Goal: Transaction & Acquisition: Purchase product/service

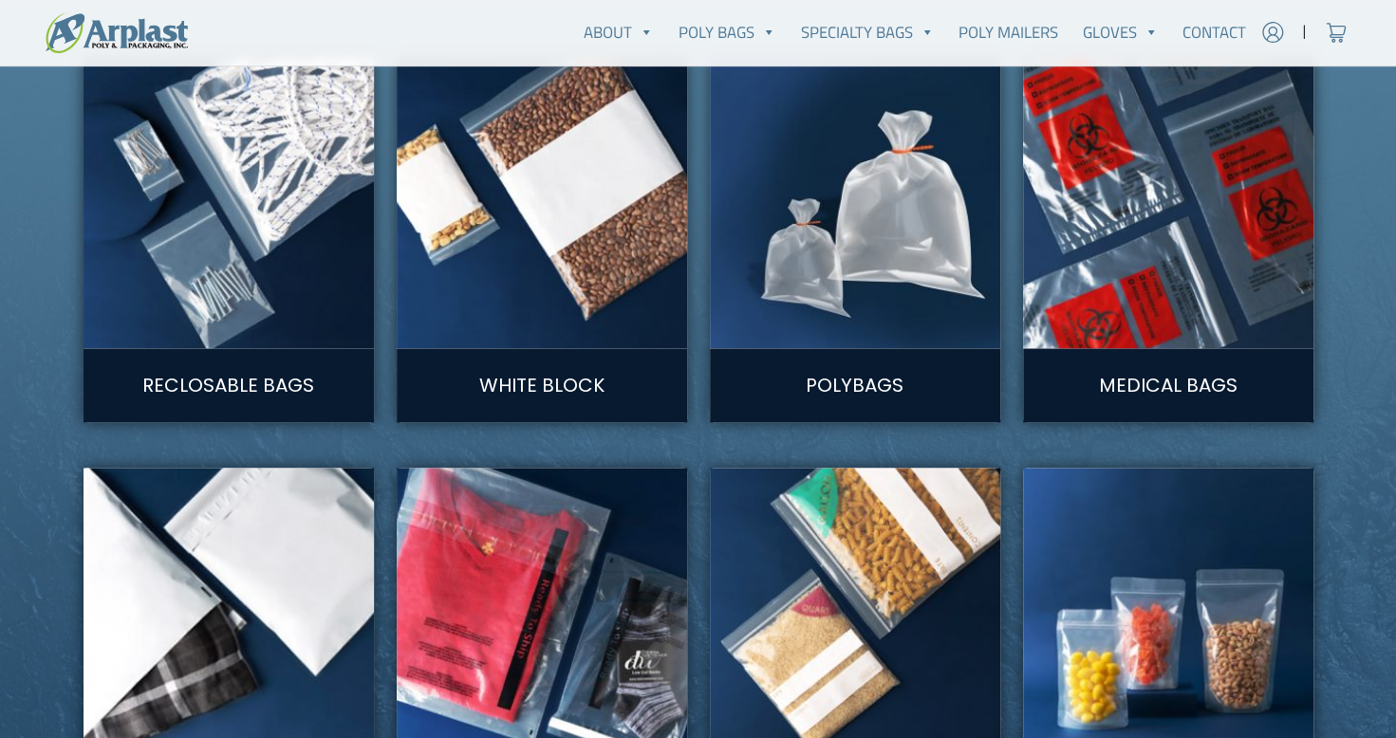
scroll to position [1044, 0]
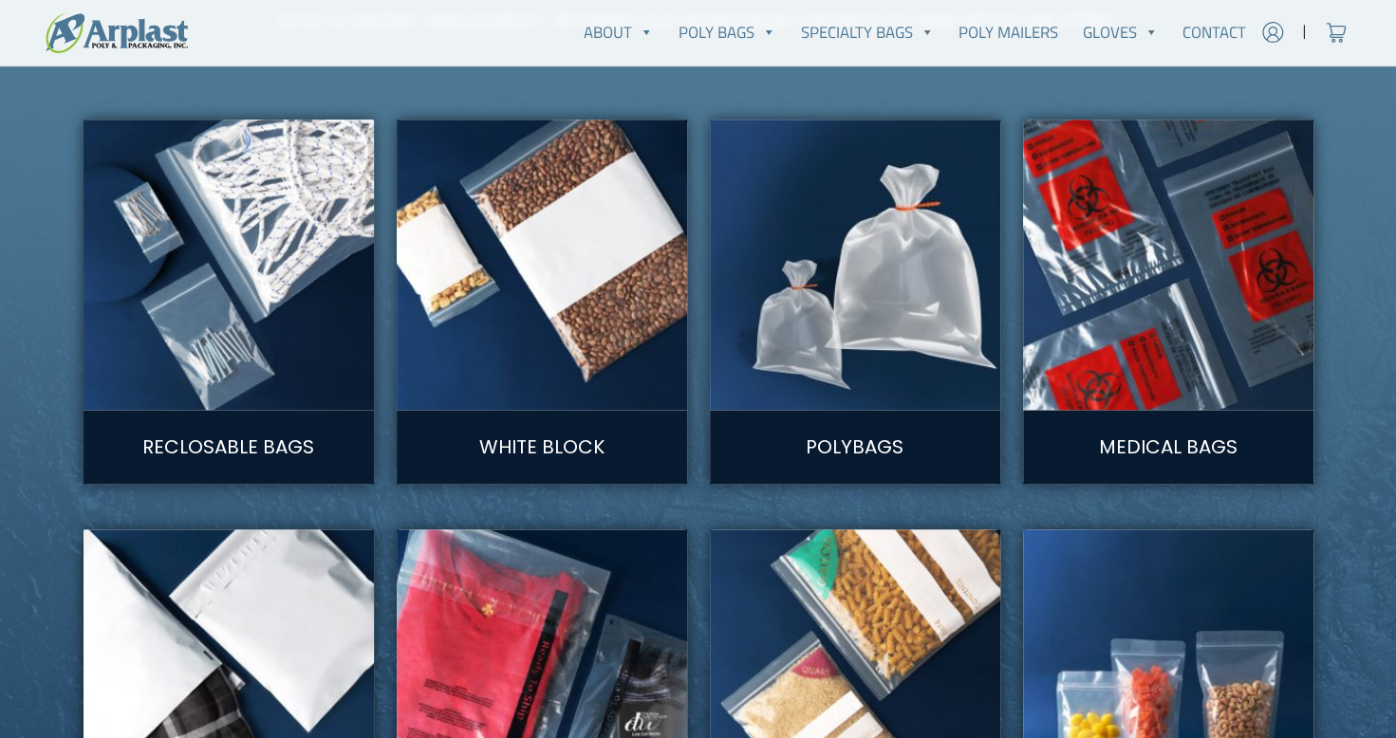
click at [843, 394] on img at bounding box center [855, 265] width 320 height 320
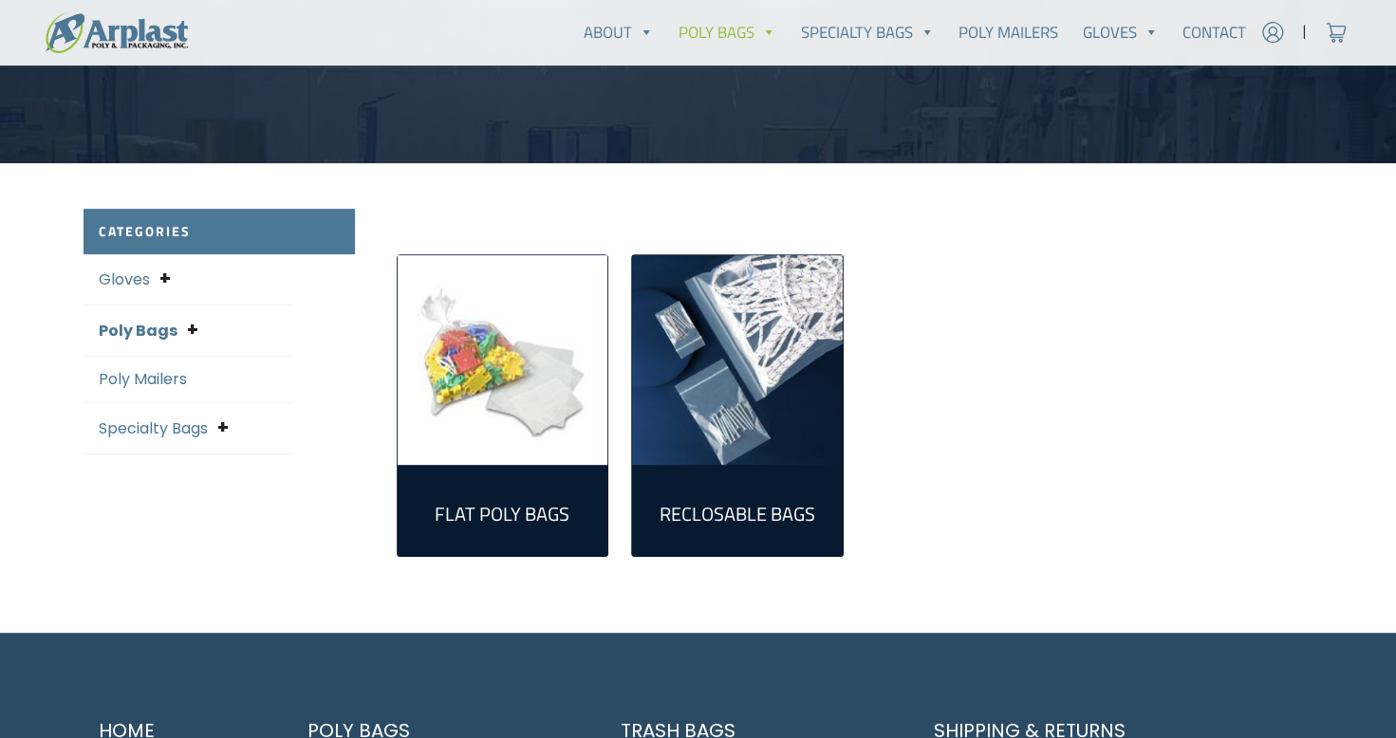
scroll to position [475, 0]
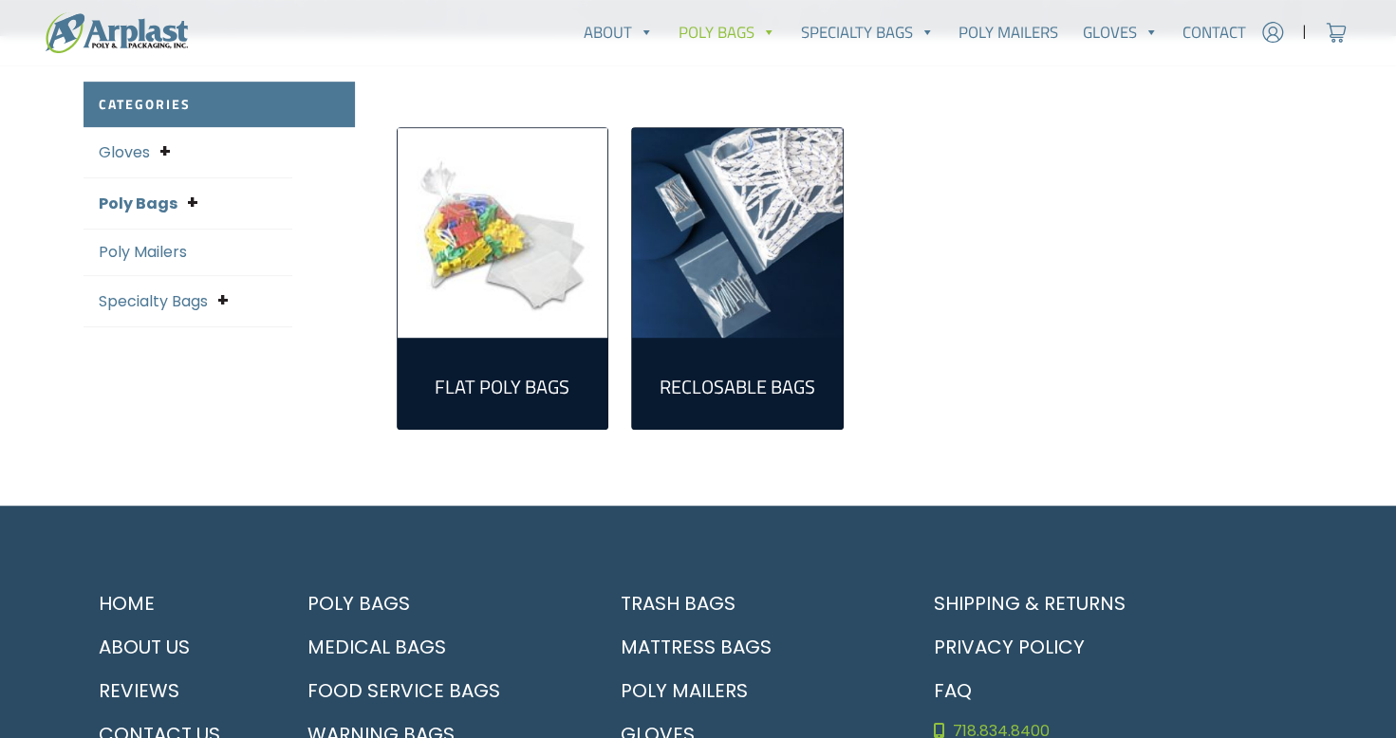
click at [507, 311] on img "Visit product category Flat Poly Bags" at bounding box center [503, 233] width 211 height 211
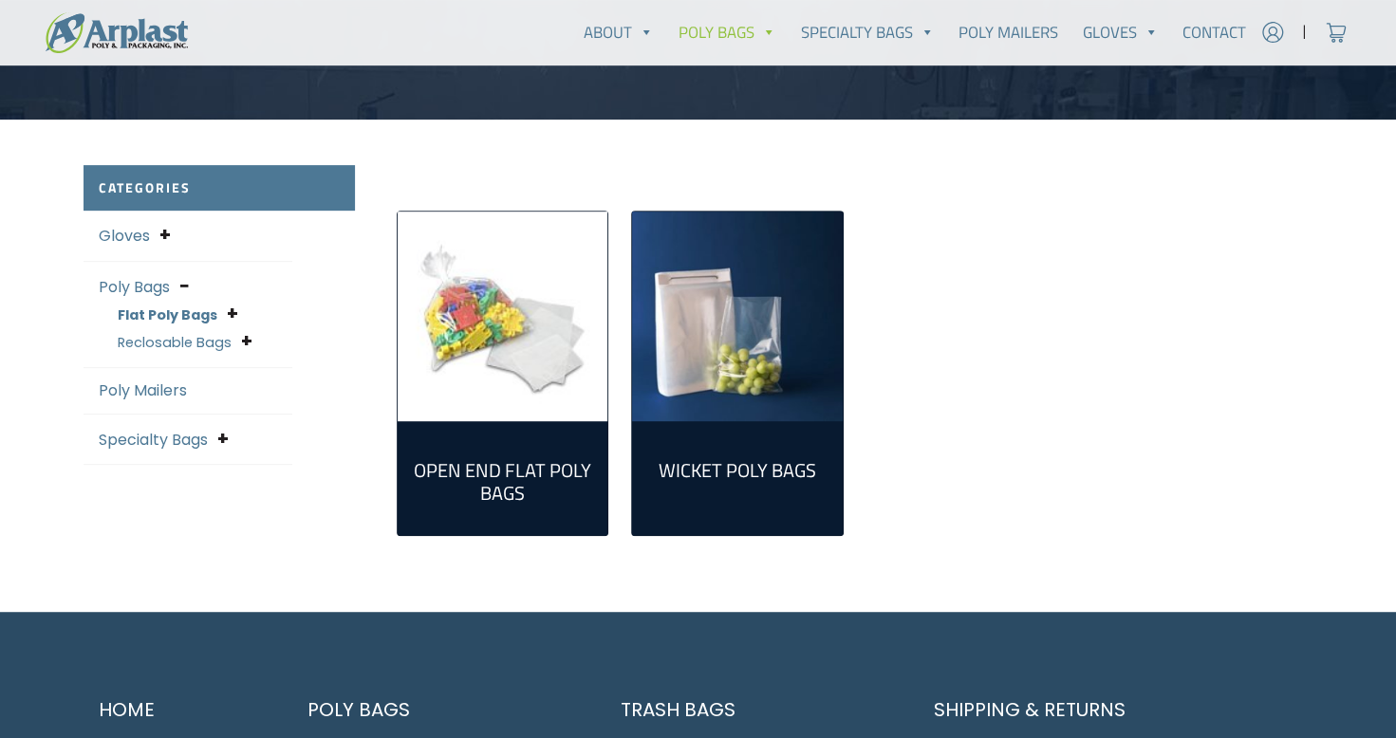
scroll to position [475, 0]
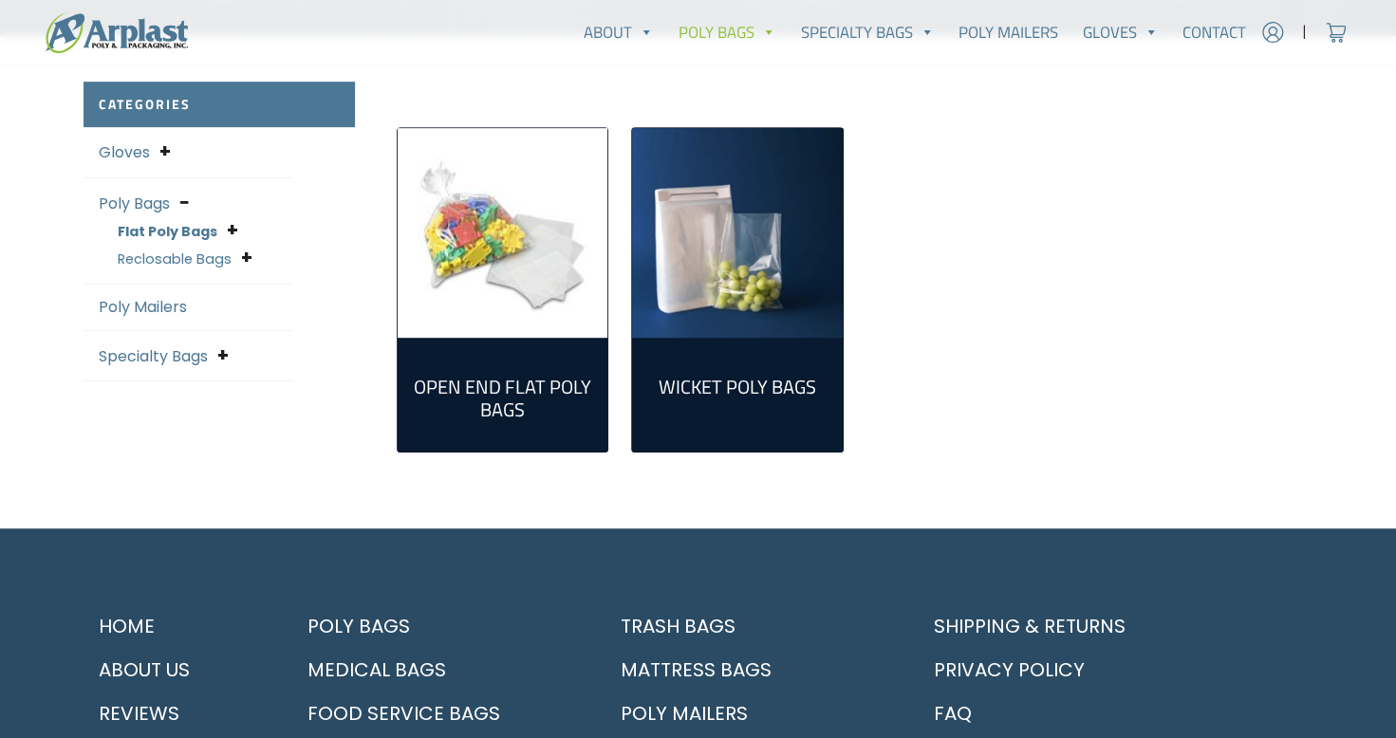
click at [564, 427] on link "Open End Flat Poly Bags (298)" at bounding box center [503, 395] width 180 height 84
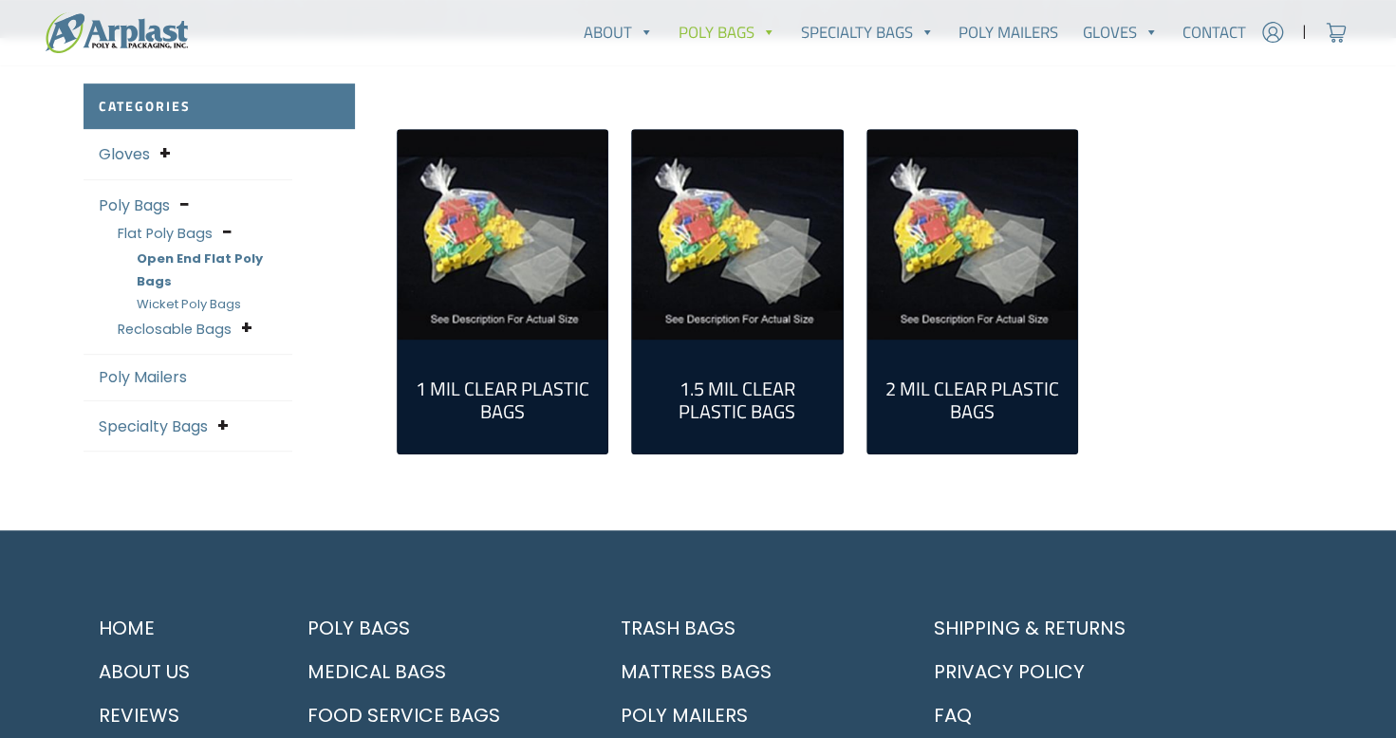
scroll to position [380, 0]
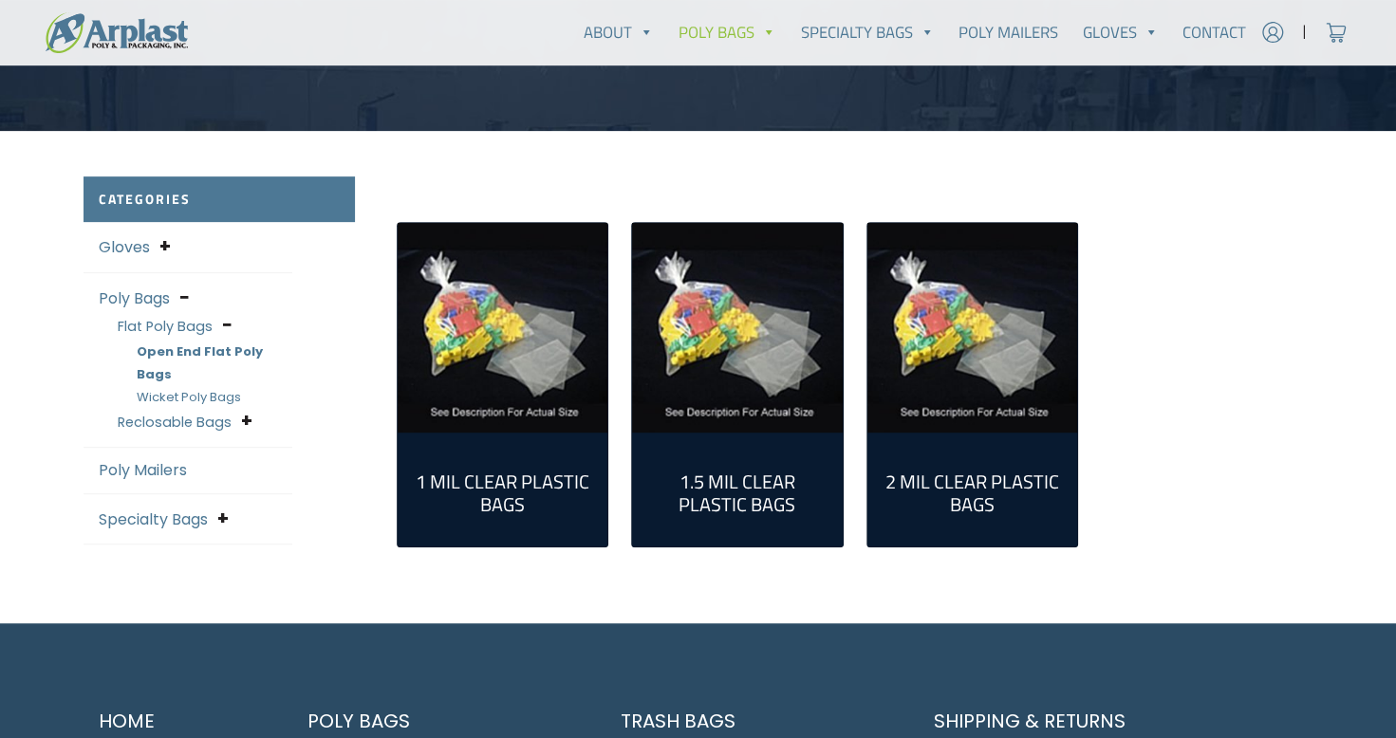
click at [996, 493] on h2 "2 Mil Clear Plastic Bags (124)" at bounding box center [973, 494] width 180 height 46
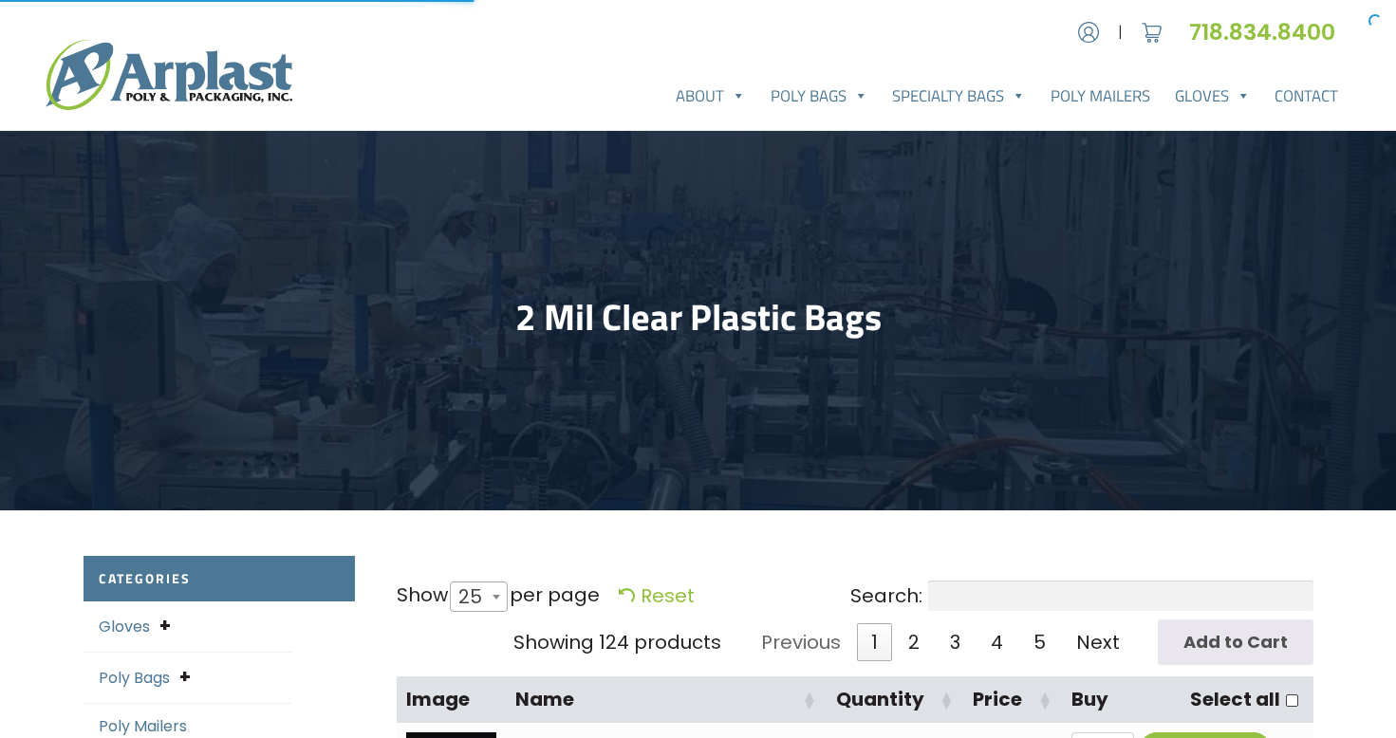
select select "25"
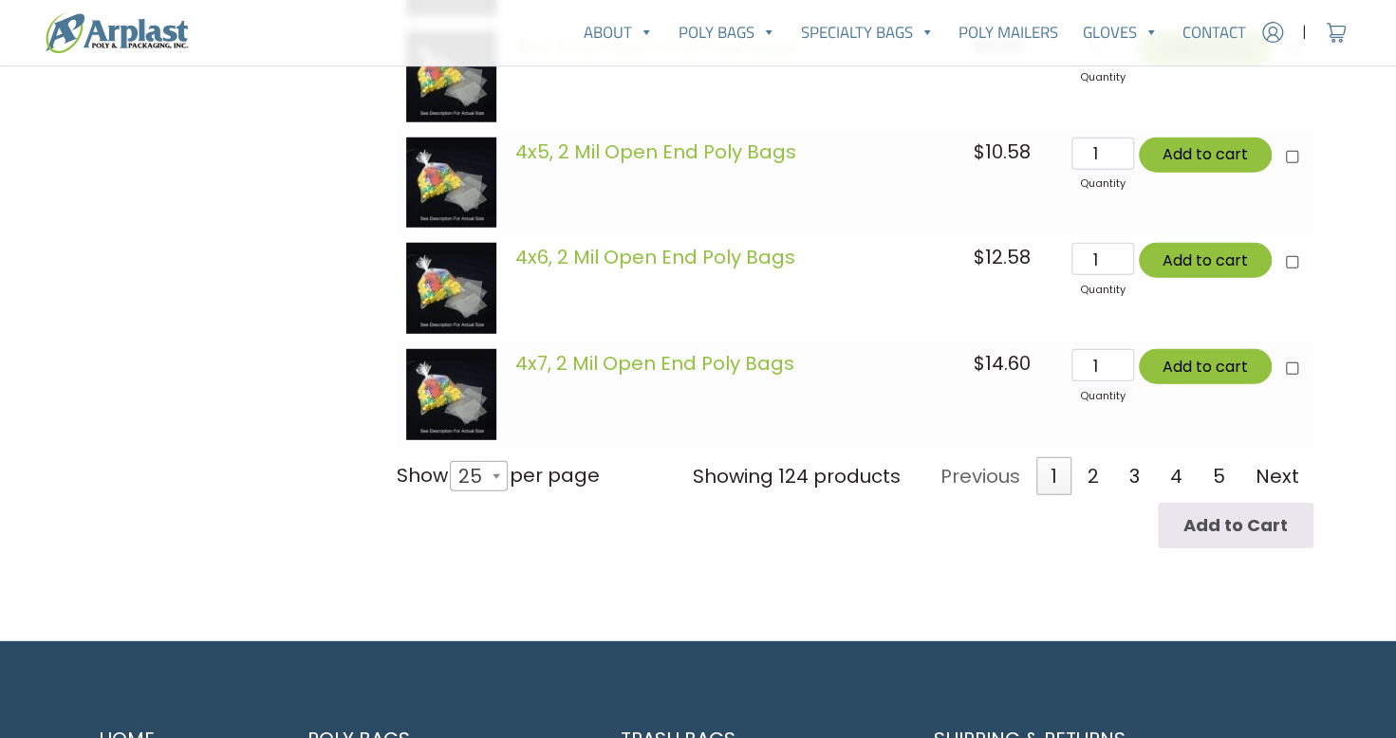
scroll to position [3037, 0]
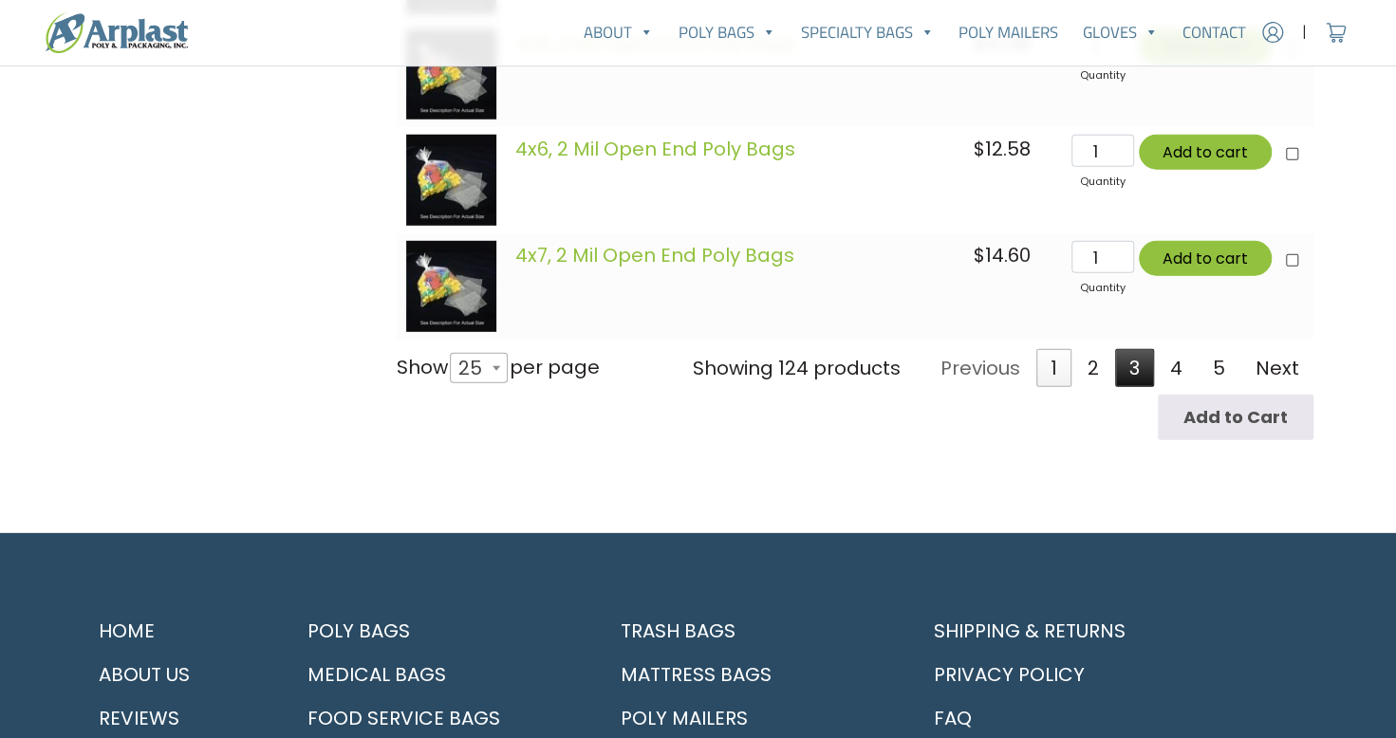
click at [1137, 372] on link "3" at bounding box center [1134, 368] width 39 height 38
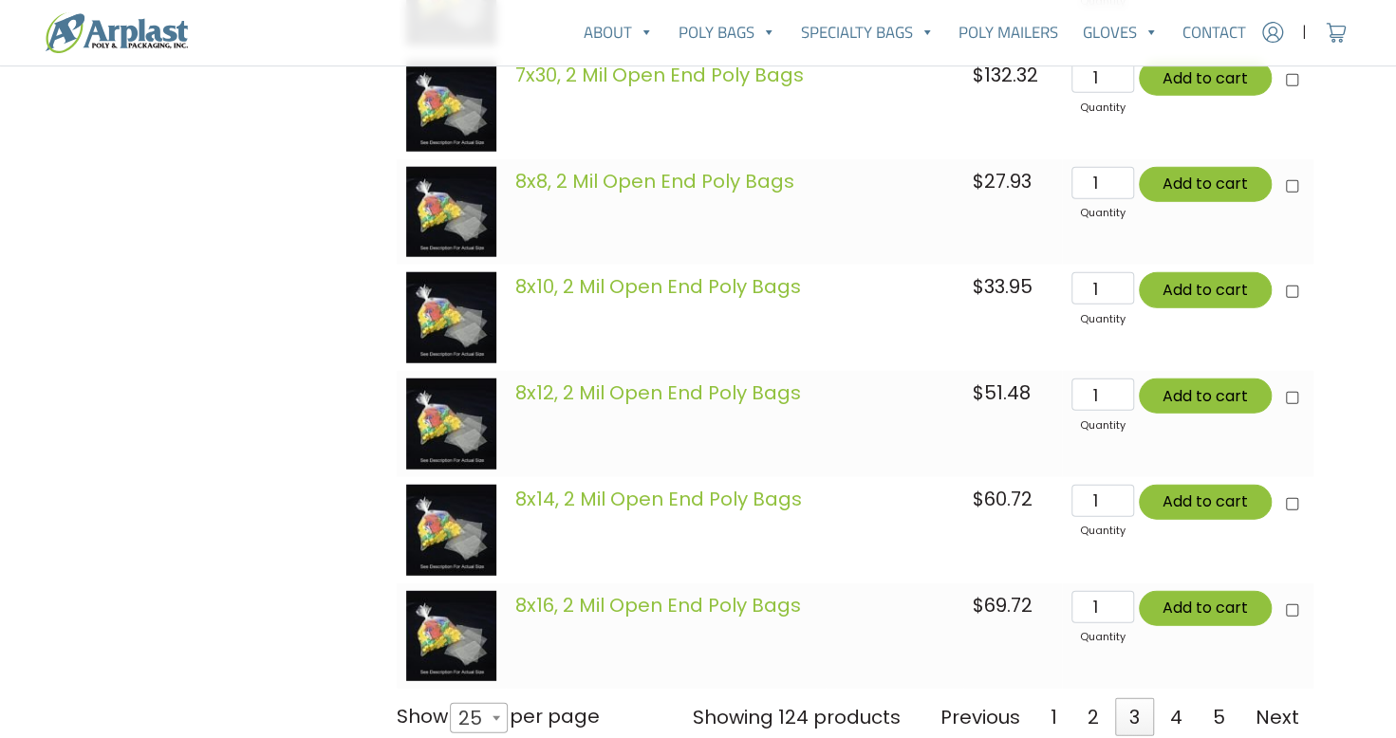
scroll to position [2857, 0]
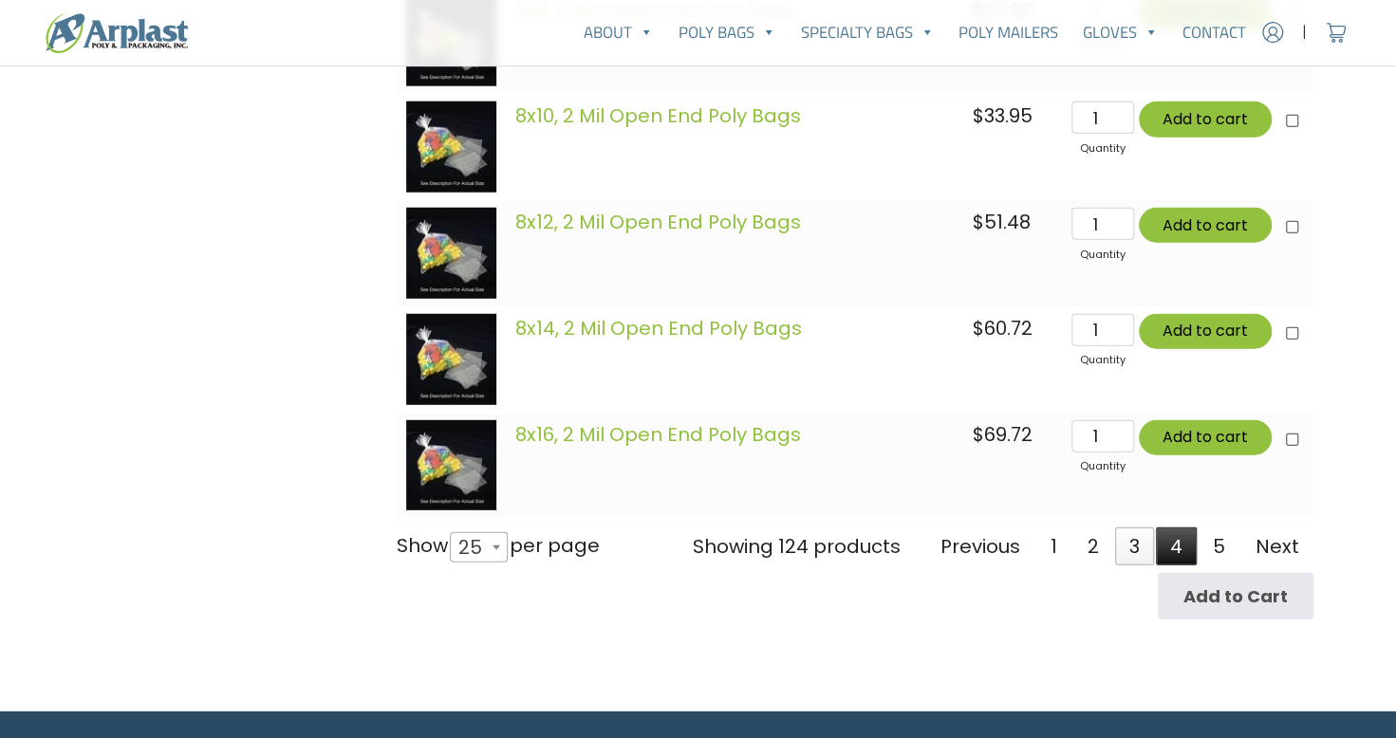
click at [1168, 548] on link "4" at bounding box center [1176, 547] width 41 height 38
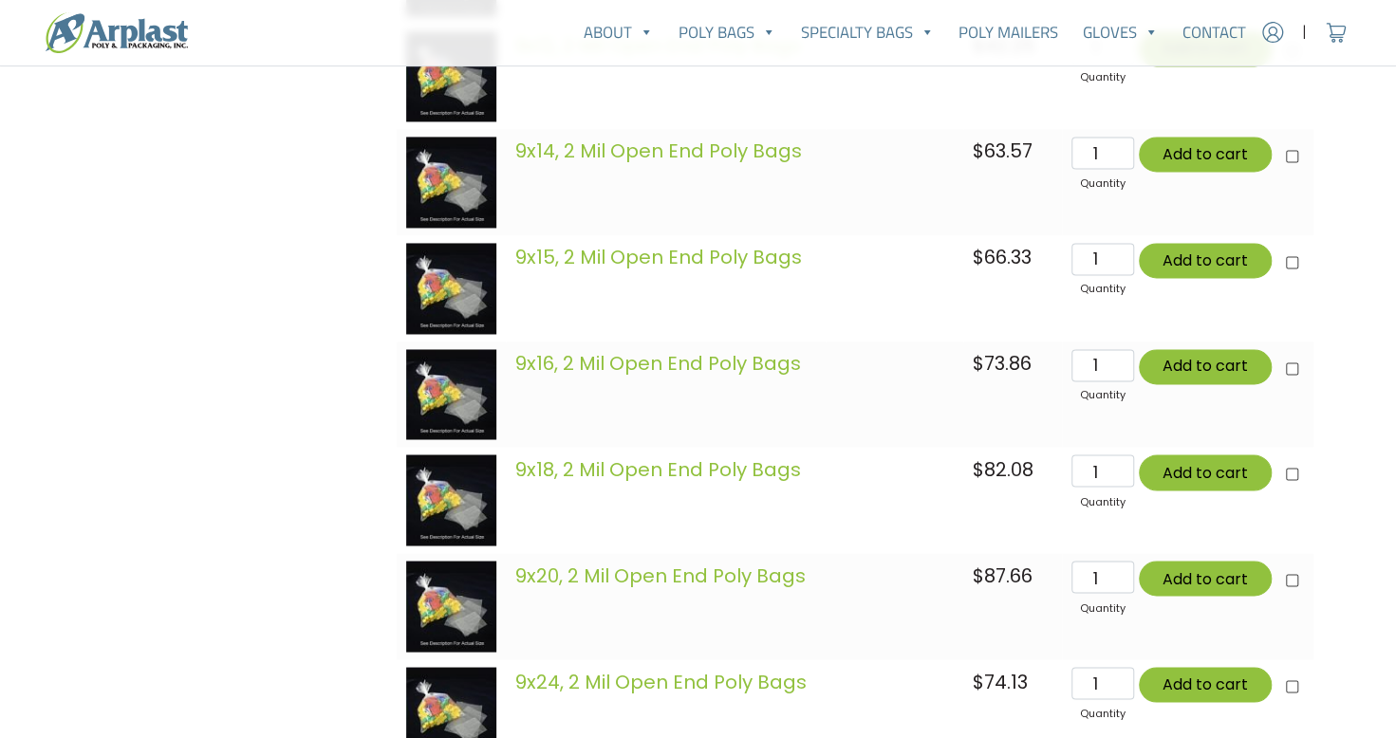
scroll to position [1623, 0]
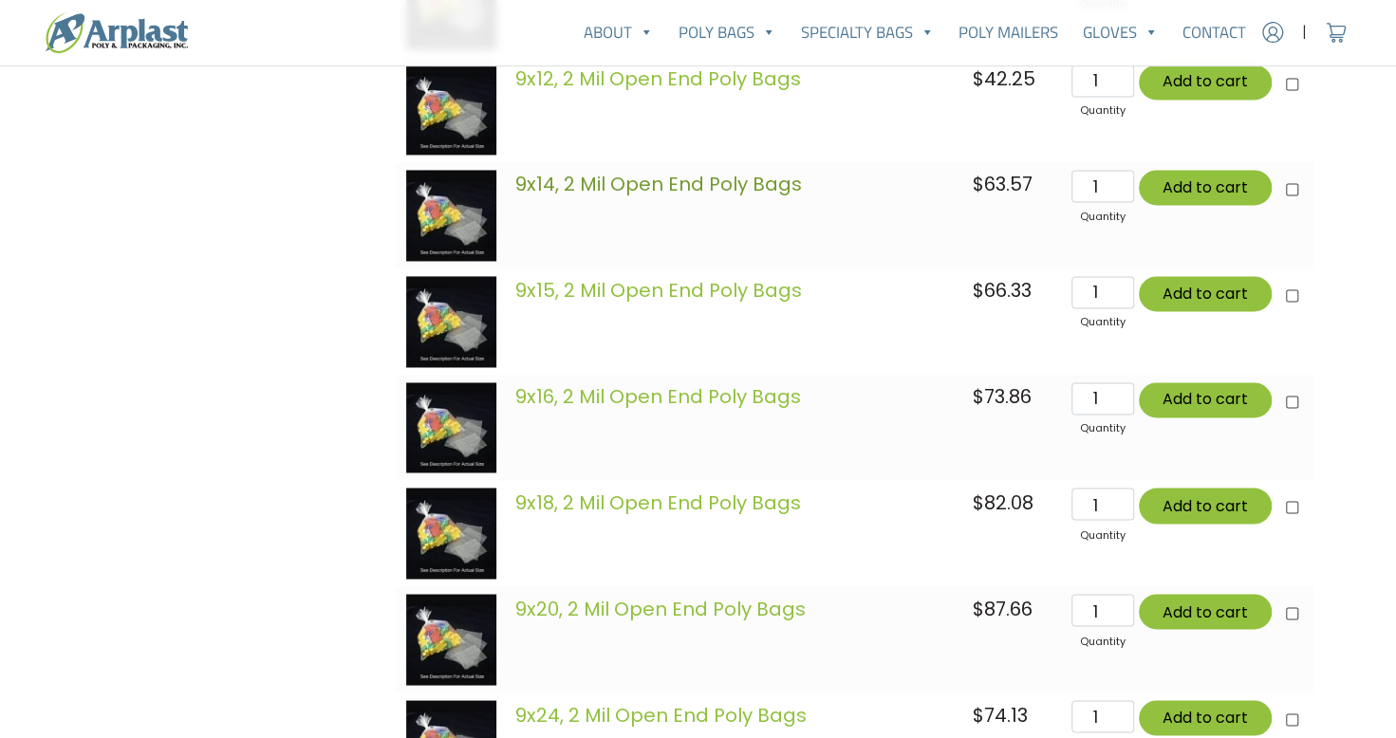
click at [582, 190] on link "9x14, 2 Mil Open End Poly Bags" at bounding box center [658, 184] width 287 height 27
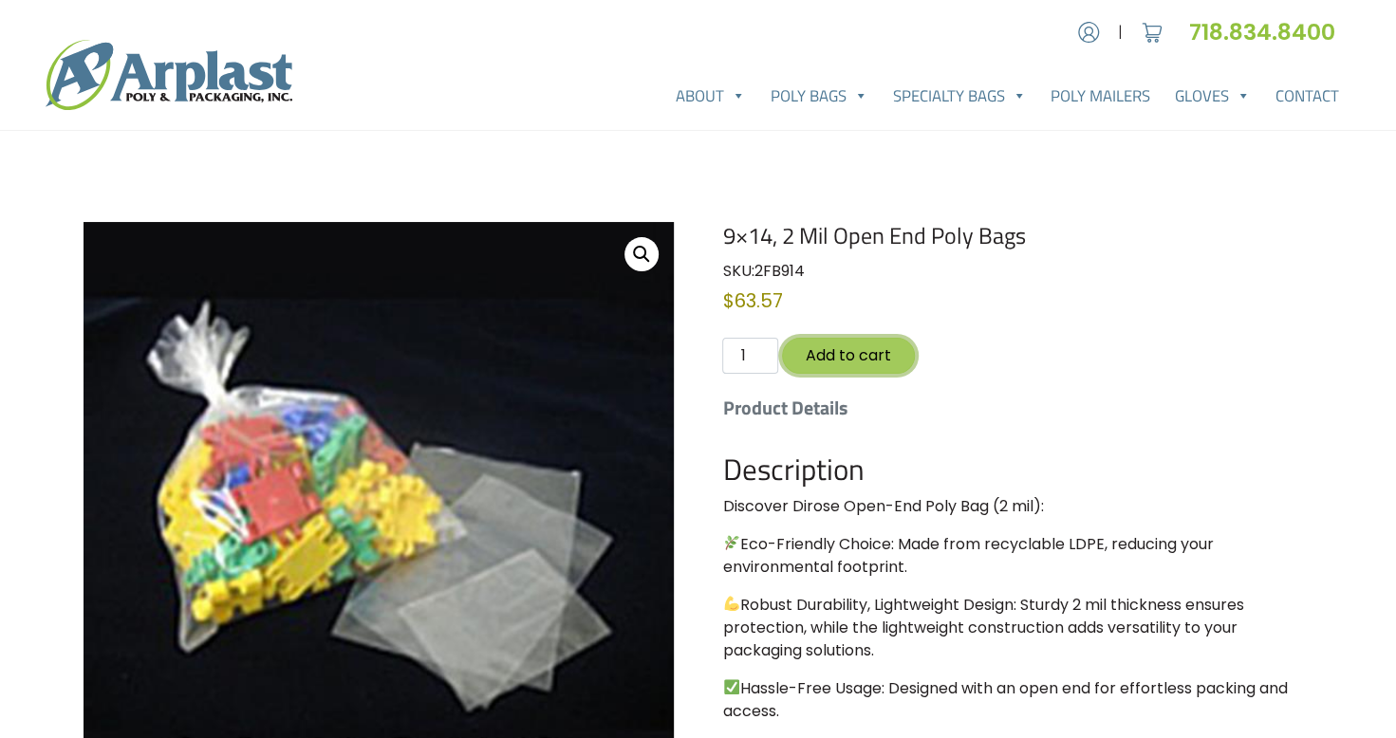
click at [874, 357] on button "Add to cart" at bounding box center [848, 355] width 133 height 35
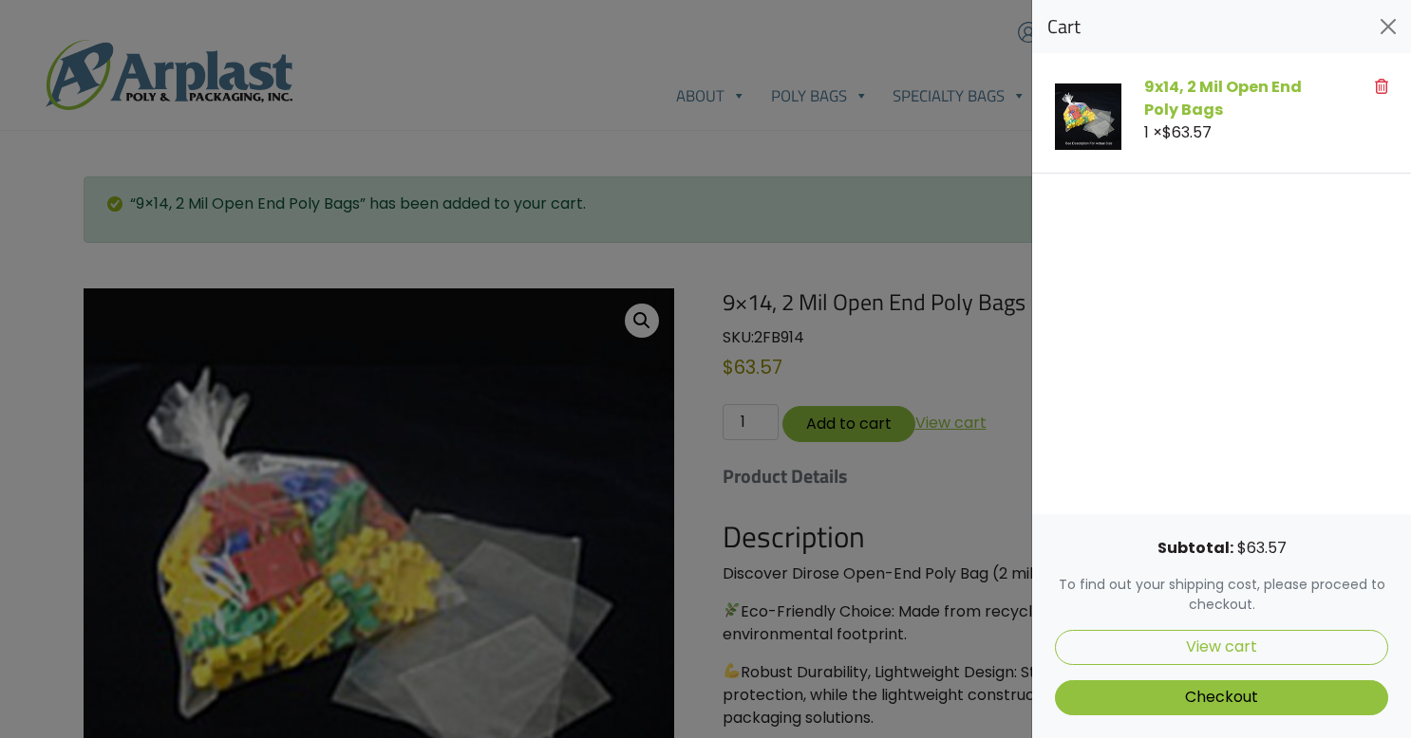
click at [899, 578] on div at bounding box center [705, 369] width 1411 height 738
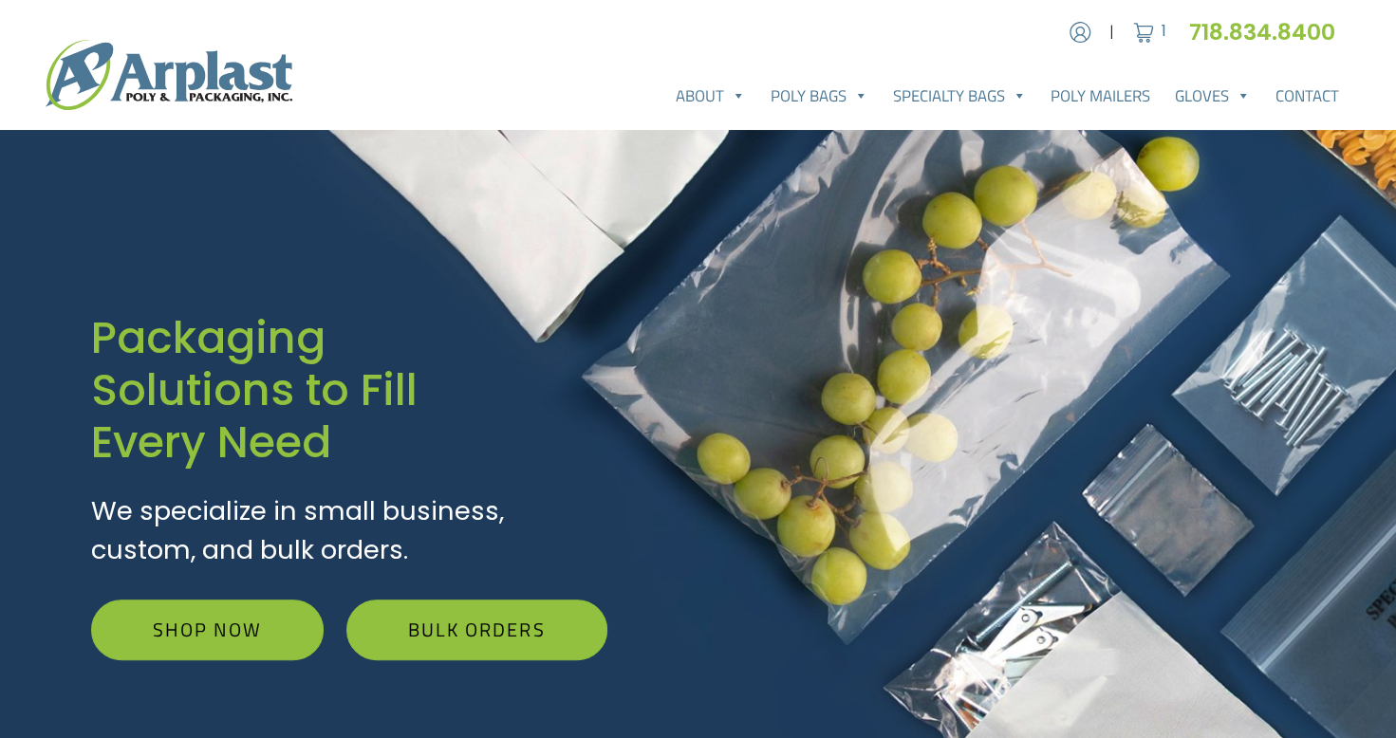
click at [520, 51] on div "About About Arplast Poly & Packaging FAQ Reviews Poly Bags Reclosable Poly Bags…" at bounding box center [698, 75] width 1396 height 80
click at [460, 44] on div "Account | Cart 1 718.834.8400" at bounding box center [698, 32] width 1396 height 34
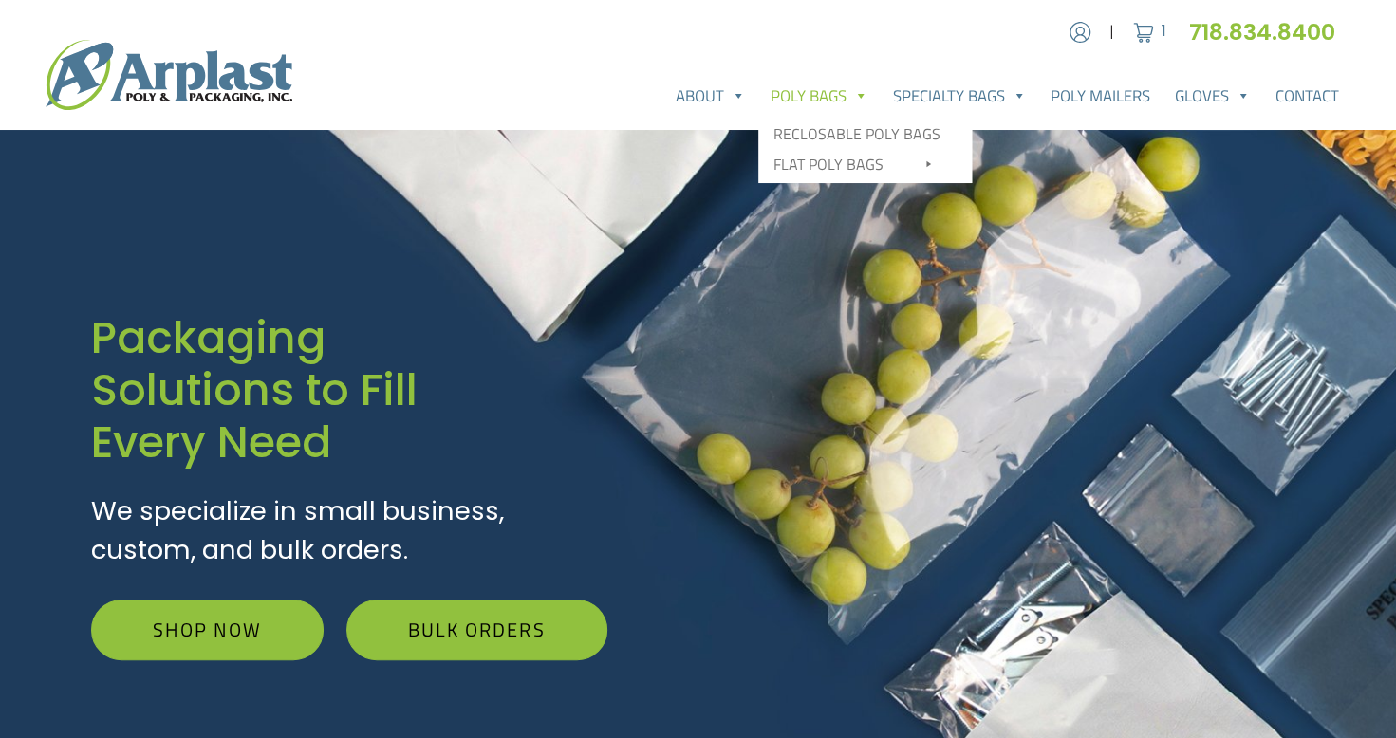
click at [871, 15] on div "Account | Cart 1 718.834.8400" at bounding box center [698, 32] width 1396 height 34
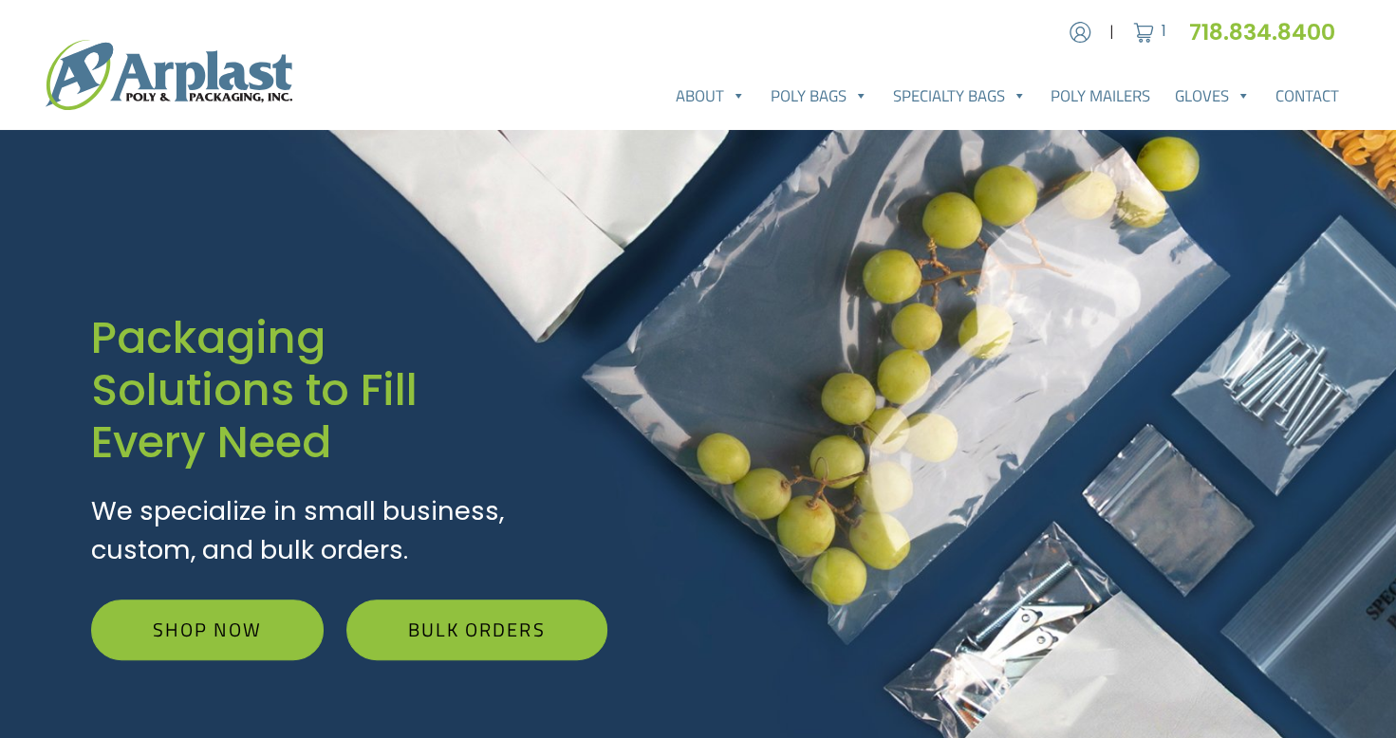
click at [1353, 34] on div "Account | Cart 1 718.834.8400" at bounding box center [698, 32] width 1396 height 34
